Goal: Transaction & Acquisition: Obtain resource

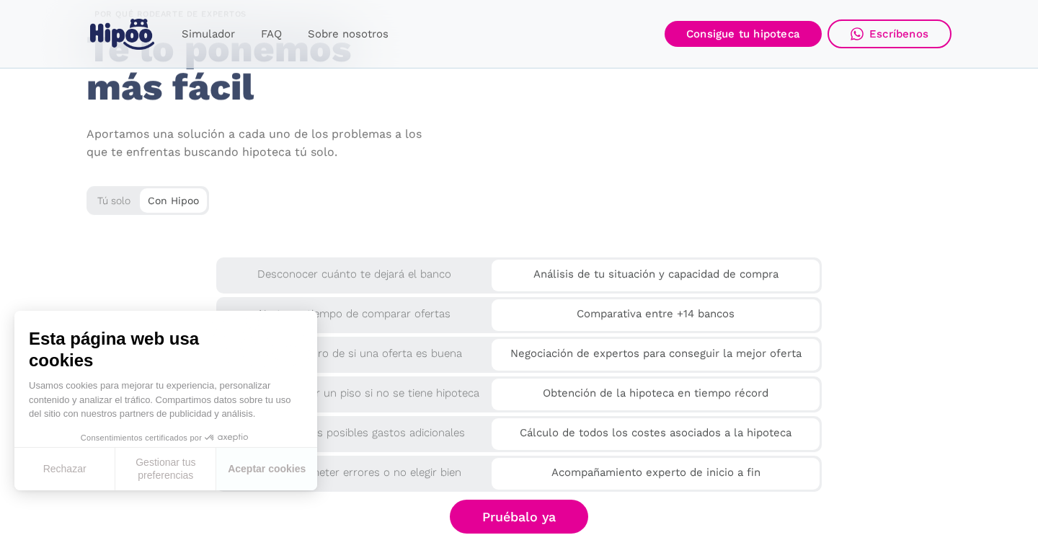
scroll to position [2422, 0]
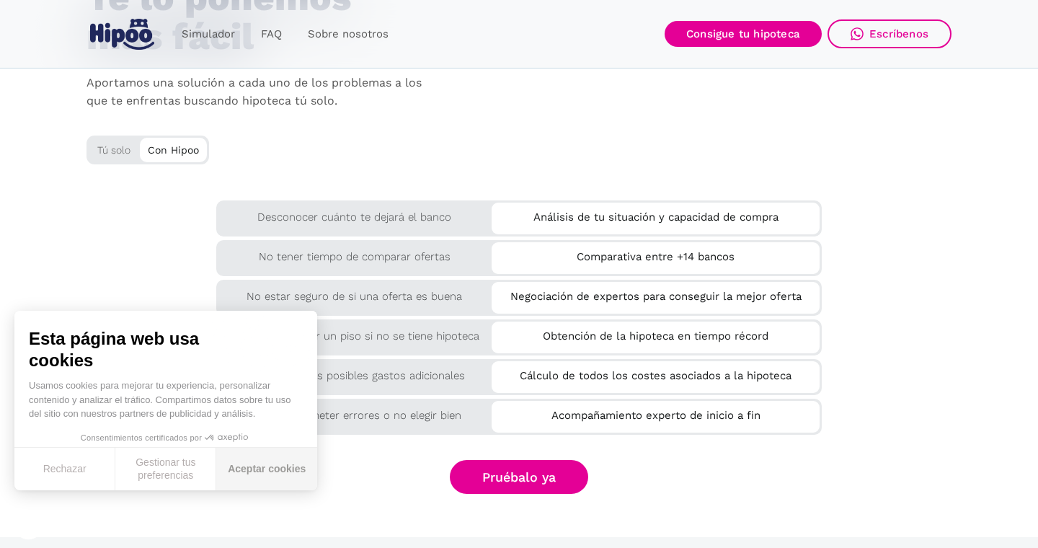
click at [278, 472] on button "Aceptar cookies" at bounding box center [266, 469] width 101 height 43
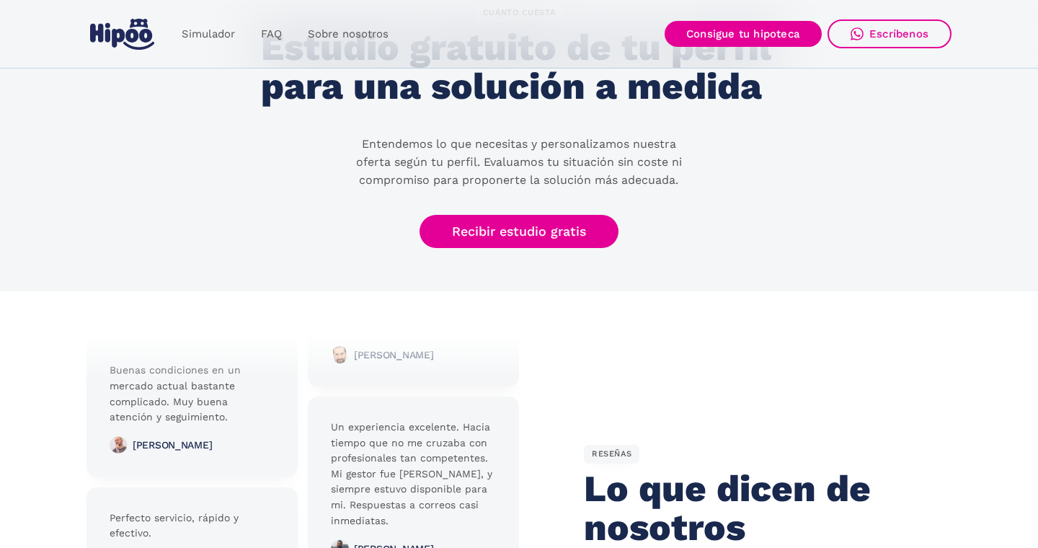
scroll to position [2964, 0]
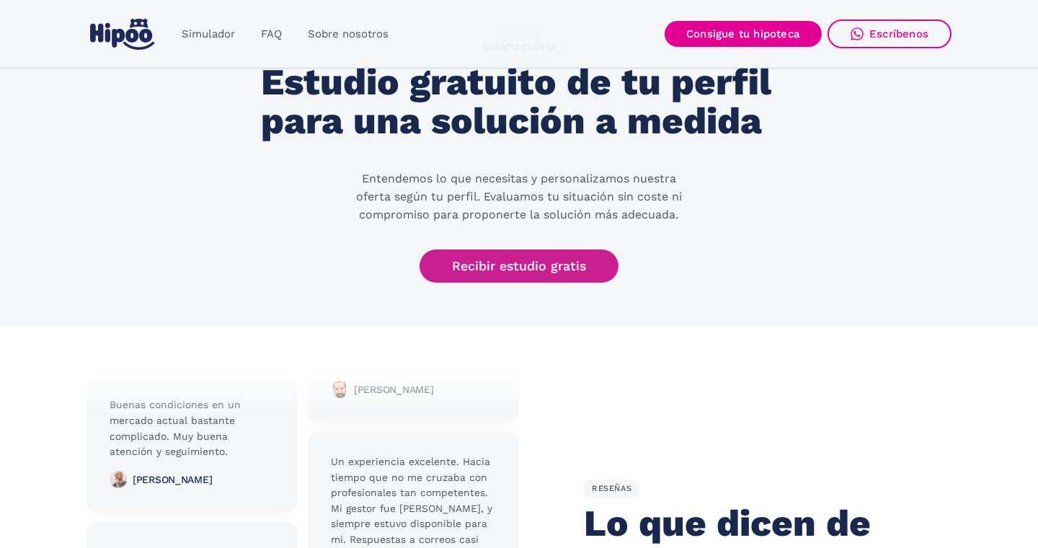
click at [474, 265] on link "Recibir estudio gratis" at bounding box center [519, 267] width 199 height 34
